Goal: Navigation & Orientation: Find specific page/section

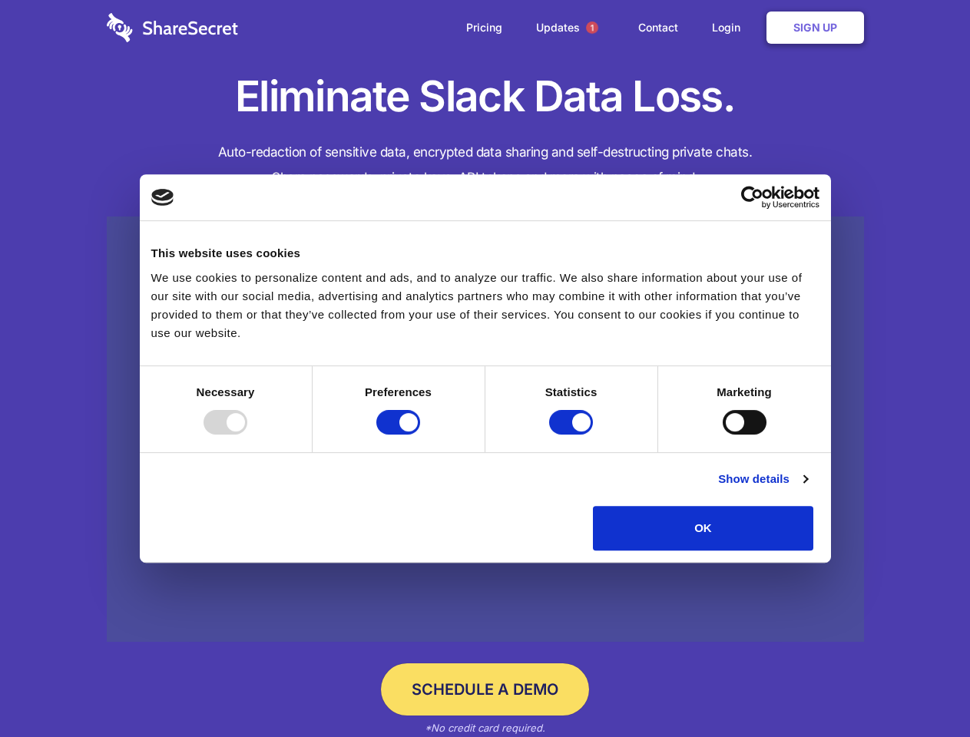
click at [247, 435] on div at bounding box center [225, 422] width 44 height 25
click at [420, 435] on input "Preferences" at bounding box center [398, 422] width 44 height 25
checkbox input "false"
click at [573, 435] on input "Statistics" at bounding box center [571, 422] width 44 height 25
checkbox input "false"
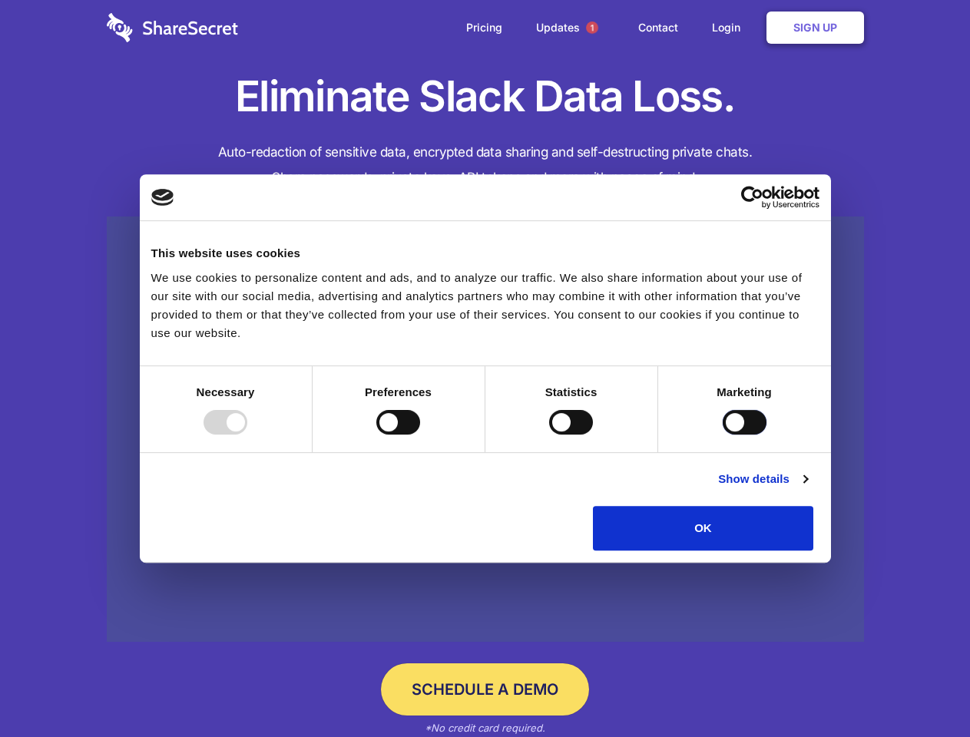
click at [722, 435] on input "Marketing" at bounding box center [744, 422] width 44 height 25
checkbox input "true"
click at [807, 488] on link "Show details" at bounding box center [762, 479] width 89 height 18
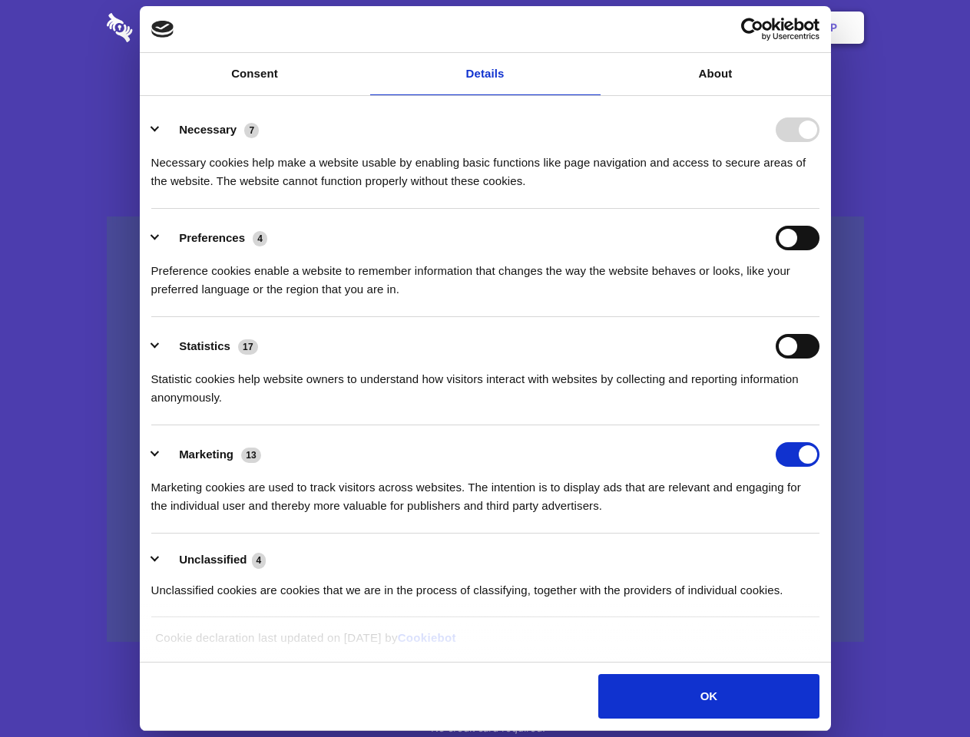
click at [819, 190] on div "Necessary 7 Necessary cookies help make a website usable by enabling basic func…" at bounding box center [485, 153] width 668 height 73
click at [591, 28] on span "1" at bounding box center [592, 27] width 12 height 12
